Goal: Transaction & Acquisition: Download file/media

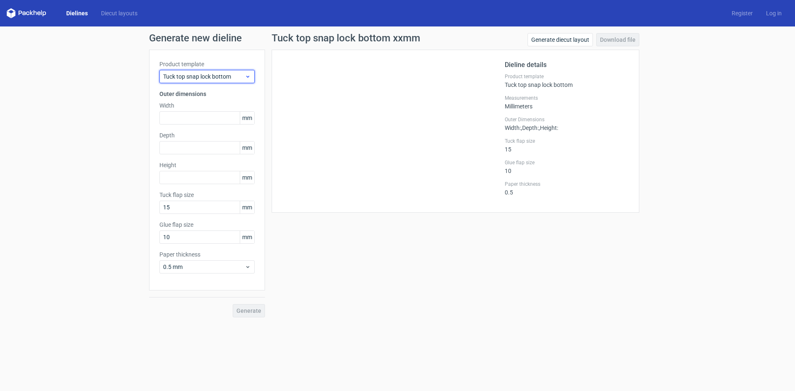
click at [251, 74] on div "Tuck top snap lock bottom" at bounding box center [206, 76] width 95 height 13
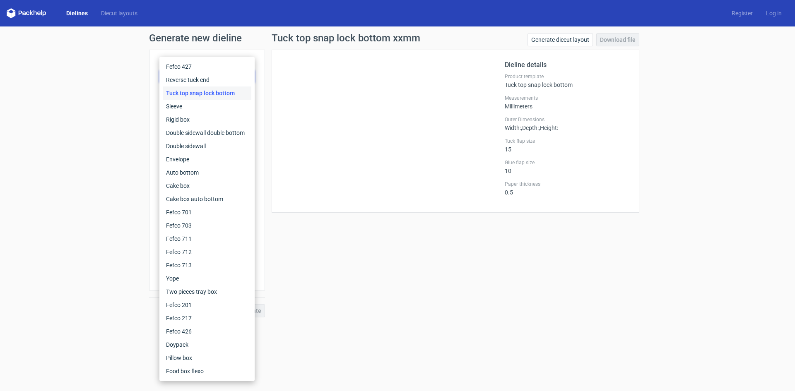
click at [217, 95] on div "Tuck top snap lock bottom" at bounding box center [207, 93] width 89 height 13
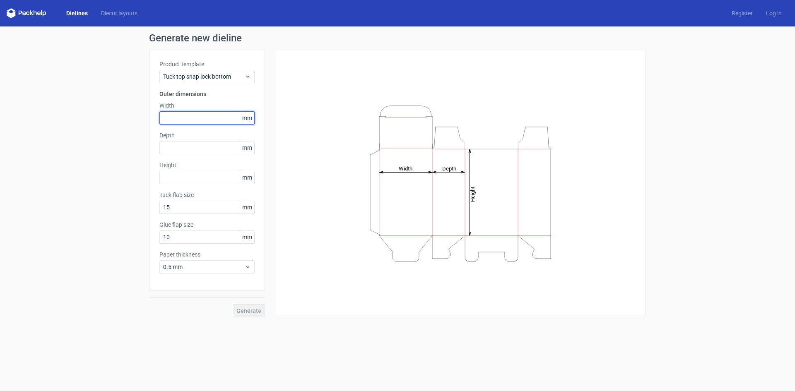
click at [207, 119] on input "text" at bounding box center [206, 117] width 95 height 13
type input "102"
click at [213, 149] on input "text" at bounding box center [206, 147] width 95 height 13
type input "4"
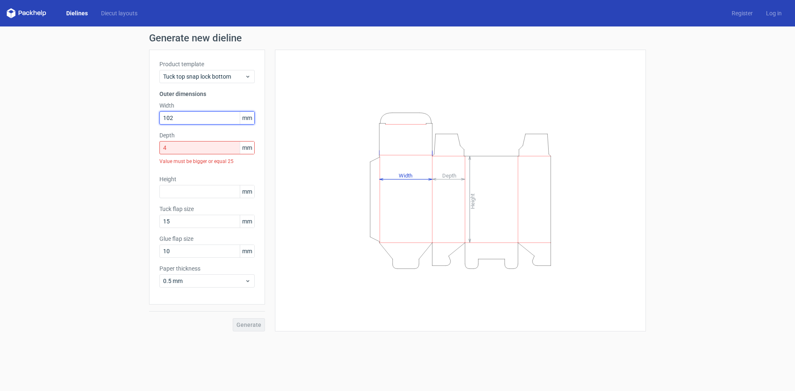
drag, startPoint x: 181, startPoint y: 114, endPoint x: 124, endPoint y: 118, distance: 56.9
click at [124, 118] on div "Generate new dieline Product template Tuck top snap lock bottom Outer dimension…" at bounding box center [397, 183] width 795 height 312
type input "103"
drag, startPoint x: 191, startPoint y: 147, endPoint x: 124, endPoint y: 150, distance: 67.2
click at [124, 150] on div "Generate new dieline Product template Tuck top snap lock bottom Outer dimension…" at bounding box center [397, 183] width 795 height 312
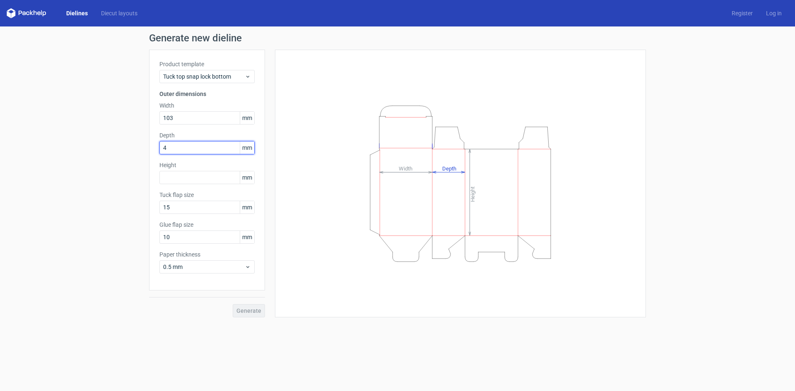
type input "42"
click at [204, 175] on input "text" at bounding box center [206, 177] width 95 height 13
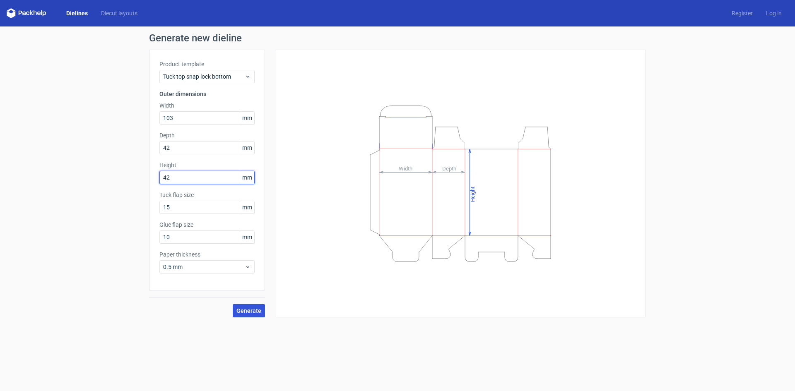
type input "42"
click at [248, 308] on span "Generate" at bounding box center [249, 311] width 25 height 6
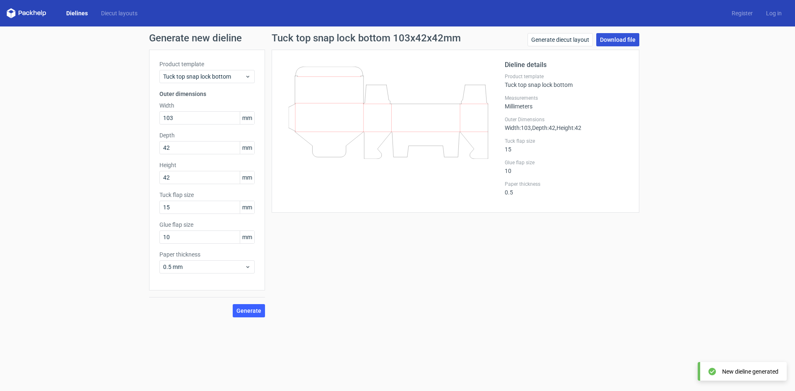
click at [611, 38] on link "Download file" at bounding box center [618, 39] width 43 height 13
